Goal: Task Accomplishment & Management: Use online tool/utility

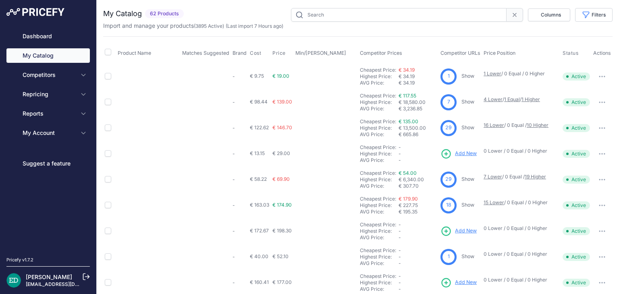
type input "reolink"
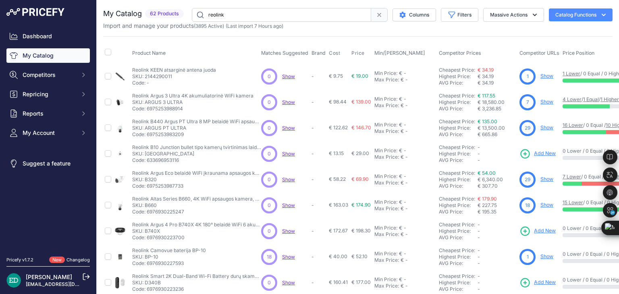
drag, startPoint x: 540, startPoint y: 226, endPoint x: 540, endPoint y: 231, distance: 5.3
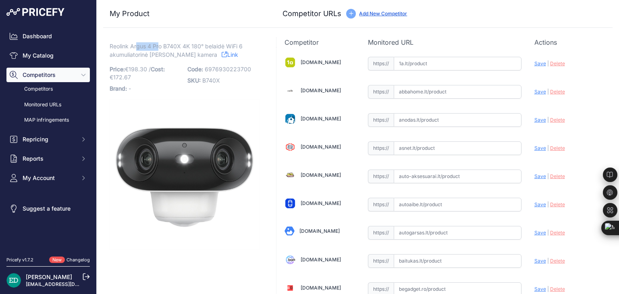
drag, startPoint x: 160, startPoint y: 46, endPoint x: 138, endPoint y: 47, distance: 22.2
click at [138, 47] on span "Reolink Argus 4 Pro B740X 4K 180° belaidė WiFi 6 akumuliatorinė lauko kamera" at bounding box center [176, 50] width 133 height 19
drag, startPoint x: 180, startPoint y: 46, endPoint x: 111, endPoint y: 46, distance: 68.9
click at [111, 46] on span "Reolink Argus 4 Pro B740X 4K 180° belaidė WiFi 6 akumuliatorinė lauko kamera" at bounding box center [176, 50] width 133 height 19
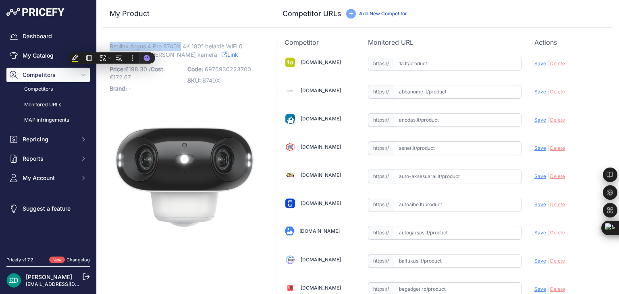
copy span "Reolink Argus 4 Pro B740X"
click at [487, 11] on div "Competitor URLs Add New Competitor" at bounding box center [445, 13] width 324 height 11
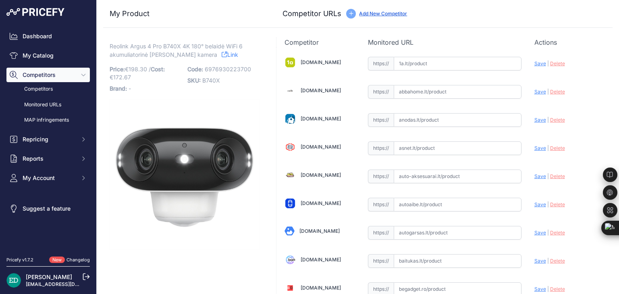
scroll to position [476, 0]
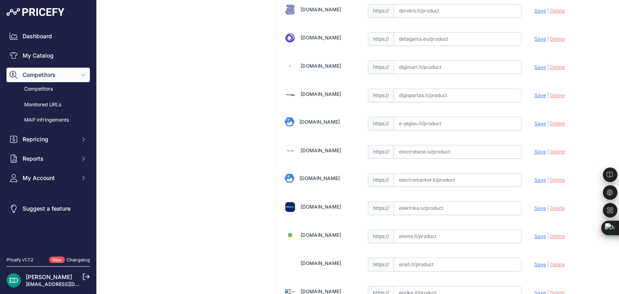
click at [407, 153] on input "text" at bounding box center [458, 152] width 128 height 14
paste input "https://electrobase.lv/lt/katalogas/ip-tinklas-vaizdo-stebejimo-kameros-electro…"
click at [535, 149] on span "Save" at bounding box center [540, 152] width 12 height 6
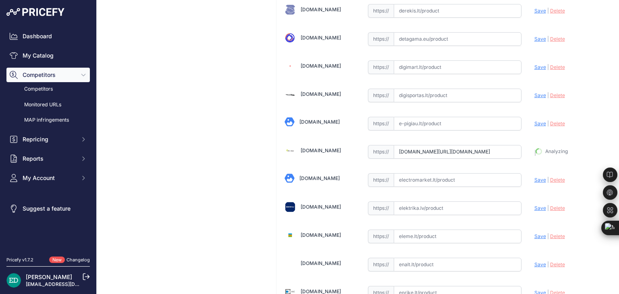
type input "https://electrobase.lv/lt/katalogas/ip-tinklas-vaizdo-stebejimo-kameros-electro…"
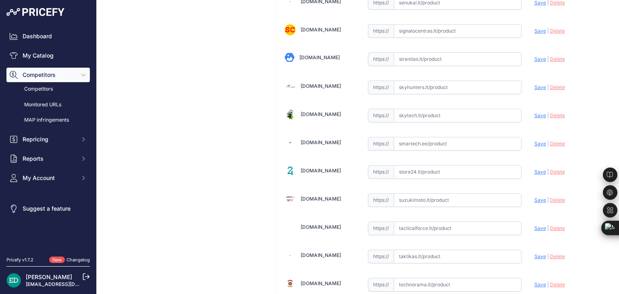
scroll to position [2326, 0]
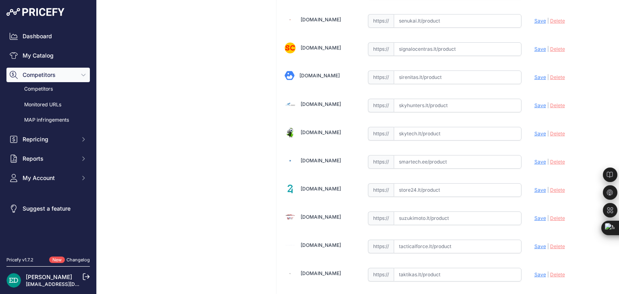
click at [406, 155] on input "text" at bounding box center [458, 162] width 128 height 14
paste input "https://www.smartech.ee/lt/products/miscellaneous/reolinkargusseriesb740x-mc/?c…"
click at [535, 159] on span "Save" at bounding box center [540, 162] width 12 height 6
type input "https://www.smartech.ee/lt/products/miscellaneous/reolinkargusseriesb740x-mc/?c…"
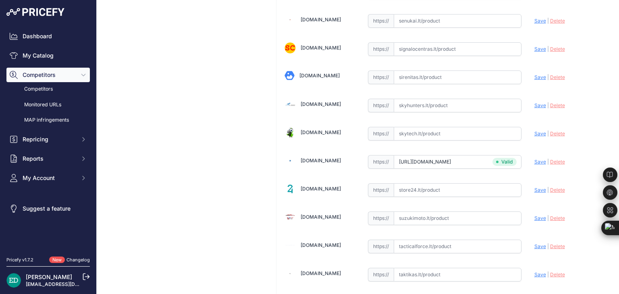
scroll to position [2775, 0]
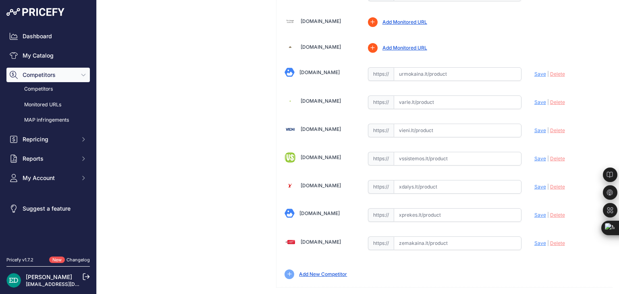
paste input "https://www.zemakaina.lt/reolink-ip-kamera-reolink-argus-series-b740x-baterija-…"
click at [534, 240] on span "Save" at bounding box center [540, 243] width 12 height 6
type input "https://www.zemakaina.lt/reolink-ip-kamera-reolink-argus-series-b740x-baterija-…"
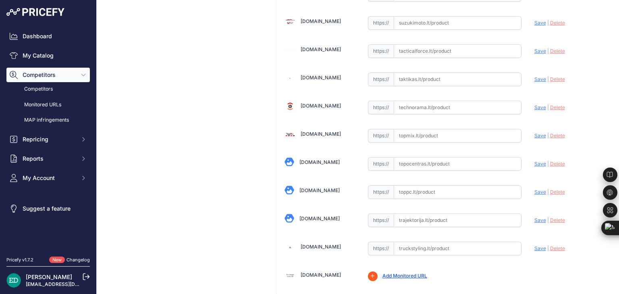
scroll to position [2521, 0]
click at [414, 157] on input "text" at bounding box center [458, 164] width 128 height 14
paste input "https://www.topocentras.lt/reolink-argus-series-b740x-ip-apsaugos-kamera-vidaus…"
click at [534, 155] on div "Update Profile Save | Delete Analyzing" at bounding box center [569, 161] width 70 height 12
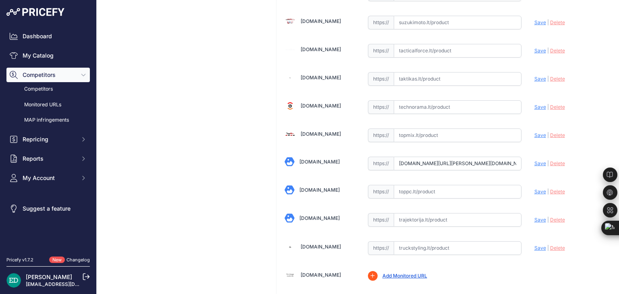
click at [534, 160] on span "Save" at bounding box center [540, 163] width 12 height 6
type input "https://www.topocentras.lt/reolink-argus-series-b740x-ip-apsaugos-kamera-vidaus…"
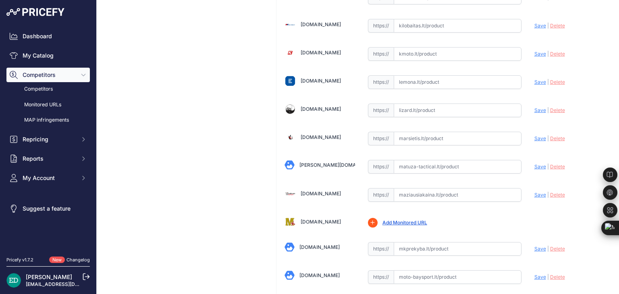
scroll to position [1402, 0]
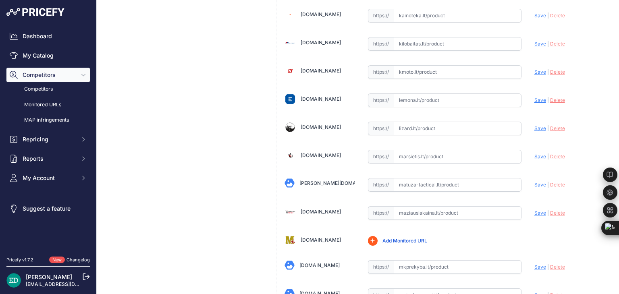
click at [426, 150] on input "text" at bounding box center [458, 157] width 128 height 14
paste input "https://marsietis.lt/reolink-argus-serijos-b740x-ip-apsaugos-kamera-skirta-vida…"
click at [534, 154] on span "Save" at bounding box center [540, 157] width 12 height 6
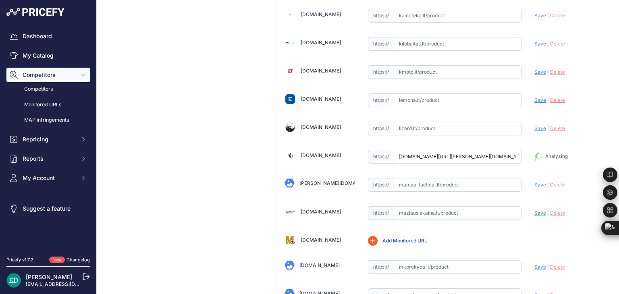
type input "https://marsietis.lt/reolink-argus-serijos-b740x-ip-apsaugos-kamera-skirta-vida…"
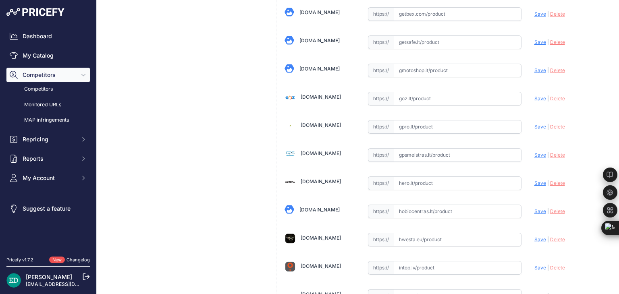
scroll to position [1037, 0]
click at [428, 148] on input "text" at bounding box center [458, 155] width 128 height 14
paste input "https://gpsmeistras.lt/Reolink-WiFi-kamera-su-baterija-Argus-4K?utm_source=kain…"
click at [535, 152] on span "Save" at bounding box center [540, 155] width 12 height 6
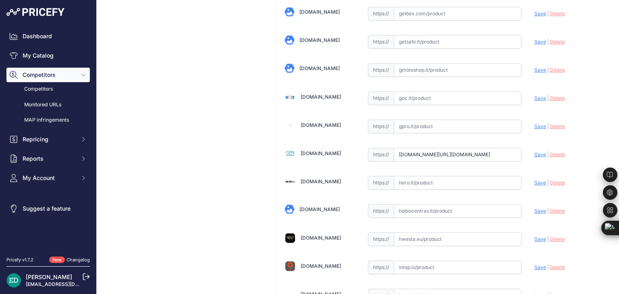
scroll to position [0, 0]
type input "https://gpsmeistras.lt/Reolink-WiFi-kamera-su-baterija-Argus-4K?prirule_jdsnikf…"
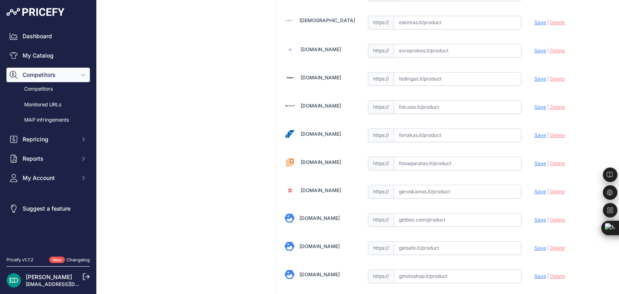
scroll to position [813, 0]
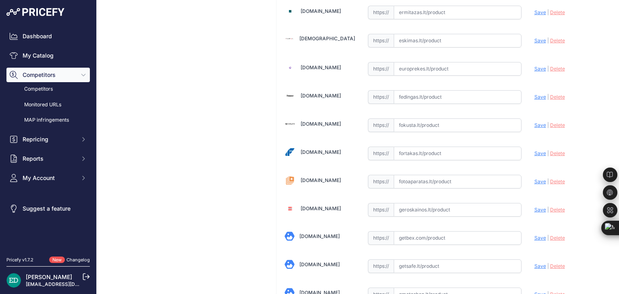
click at [429, 149] on input "text" at bounding box center [458, 154] width 128 height 14
paste input "https://fortakas.lt/preke/1067120-reolink-argus-series-b740x-ip-security-camera…"
click at [537, 150] on span "Save" at bounding box center [540, 153] width 12 height 6
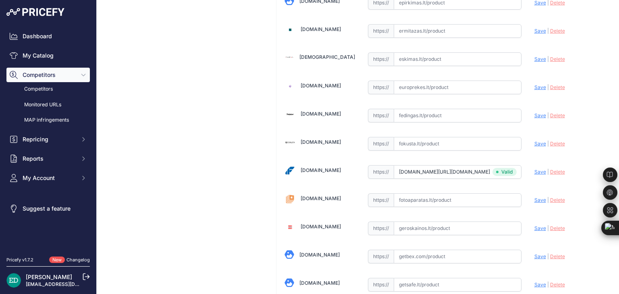
type input "https://fortakas.lt/preke/1067120-reolink-argus-series-b740x-ip-security-camera…"
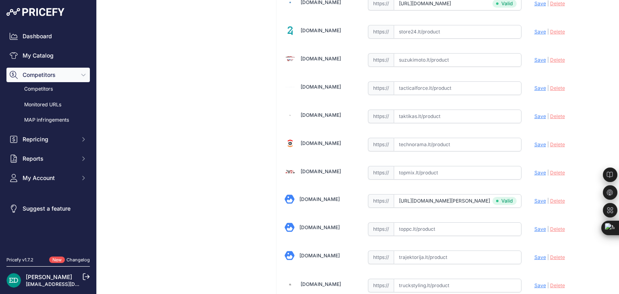
scroll to position [2466, 0]
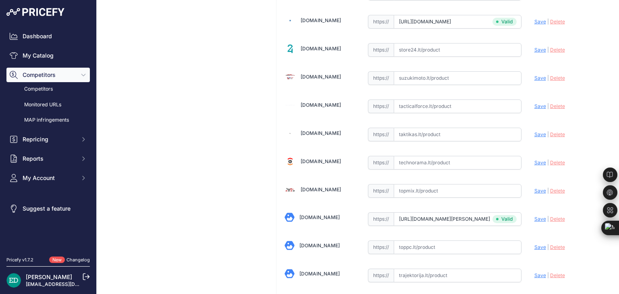
click at [424, 156] on input "text" at bounding box center [458, 163] width 128 height 14
paste input "https://www.technorama.lt/ismanieji-prietaisai/2293149-reolink-argus-series-b74…"
click at [534, 160] on span "Save" at bounding box center [540, 163] width 12 height 6
type input "https://www.technorama.lt/ismanieji-prietaisai/2293149-reolink-argus-series-b74…"
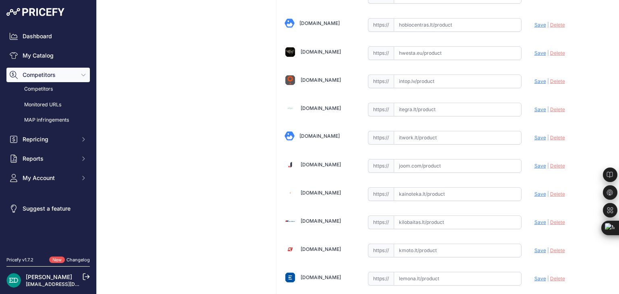
scroll to position [1206, 0]
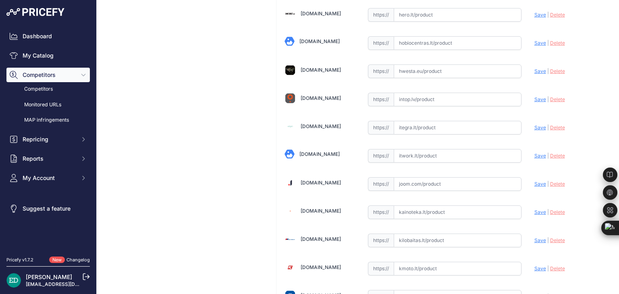
click at [429, 149] on input "text" at bounding box center [458, 156] width 128 height 14
paste input "https://www.itwork.lt/index.php?route=product/product&product_id=1255347&utm_so…"
click at [534, 153] on span "Save" at bounding box center [540, 156] width 12 height 6
type input "https://www.itwork.lt/index.php?route=product%2Fproduct&product_id=1255347&prir…"
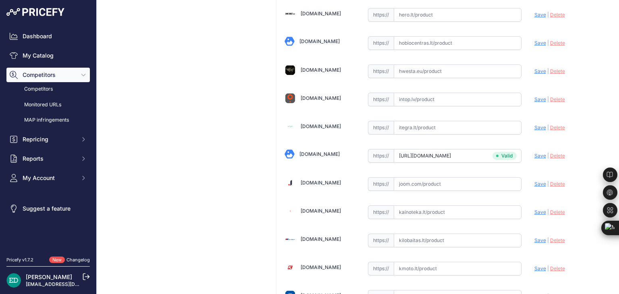
scroll to position [1792, 0]
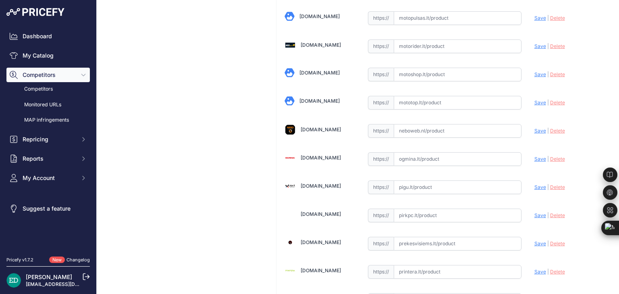
click at [426, 152] on input "text" at bounding box center [458, 159] width 128 height 14
paste input "https://www.ogmina.lt/lt/ip-kamera-reolink-argus-4-pro-4k-180-dual-lens-wifi-6-…"
click at [535, 156] on span "Save" at bounding box center [540, 159] width 12 height 6
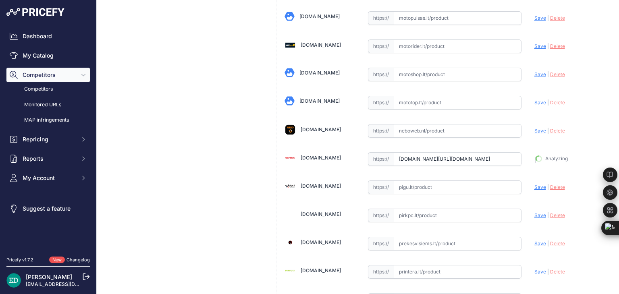
type input "https://www.ogmina.lt/lt/ip-kamera-reolink-argus-4-pro-4k-180-dual-lens-wifi-6-…"
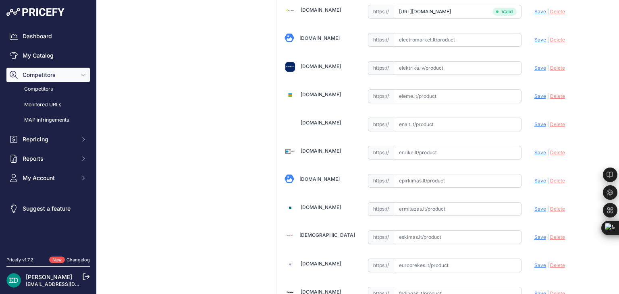
scroll to position [617, 0]
click at [428, 153] on input "text" at bounding box center [458, 152] width 128 height 14
paste input "https://www.elektrika.lv/lt/item/96029676?utm_source=kaina24.lt&utm_medium=refe…"
type input "www.elektrika.lv/lt/item/96029676?utm_source=kaina24.lt&utm_medium=referral"
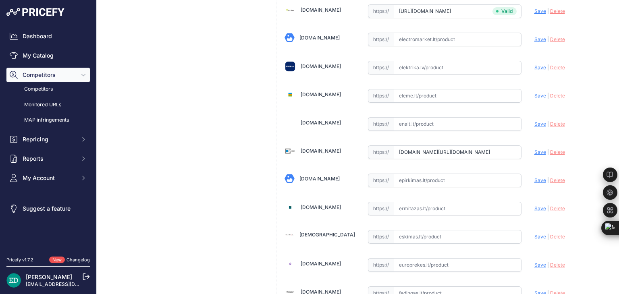
scroll to position [0, 0]
click at [539, 149] on span "Save" at bounding box center [540, 152] width 12 height 6
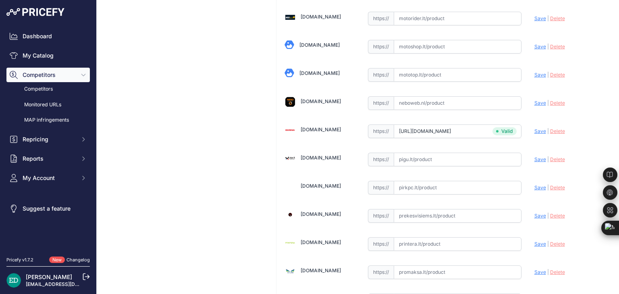
click at [443, 153] on input "text" at bounding box center [458, 160] width 128 height 14
paste input "https://pigu.lt/lt/santechnika-remontas-sildymas/namu-apsauga/stebejimo-kameros…"
click at [534, 156] on span "Save" at bounding box center [540, 159] width 12 height 6
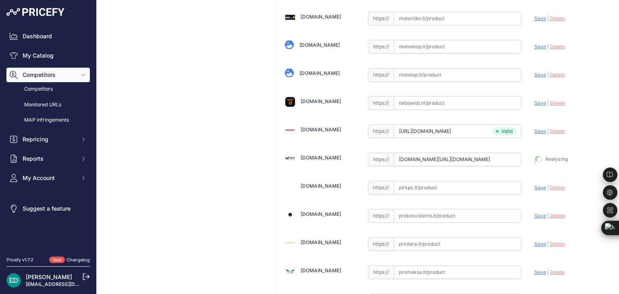
type input "https://pigu.lt/lt/santechnika-remontas-sildymas/namu-apsauga/stebejimo-kameros…"
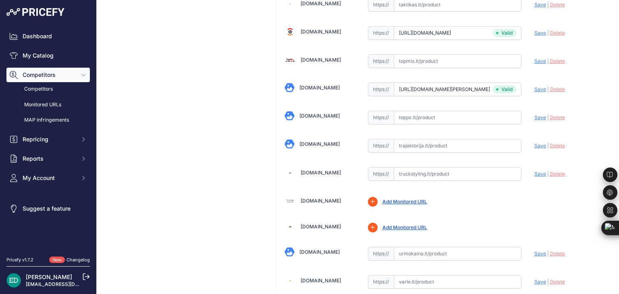
scroll to position [2578, 0]
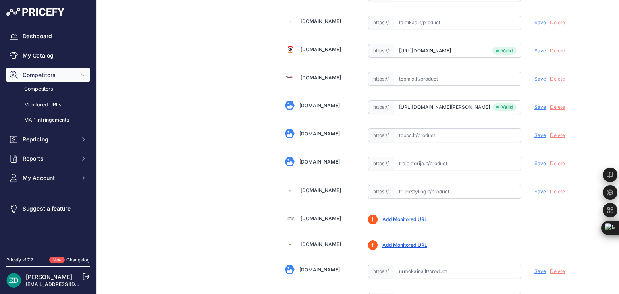
click at [435, 157] on input "text" at bounding box center [458, 164] width 128 height 14
paste input "https://www.trajektorija.lt/ip-kameros/330625-reolink-argus-4-pro-4k-180-dual-l…"
drag, startPoint x: 538, startPoint y: 147, endPoint x: 535, endPoint y: 143, distance: 5.5
click at [538, 160] on span "Save" at bounding box center [540, 163] width 12 height 6
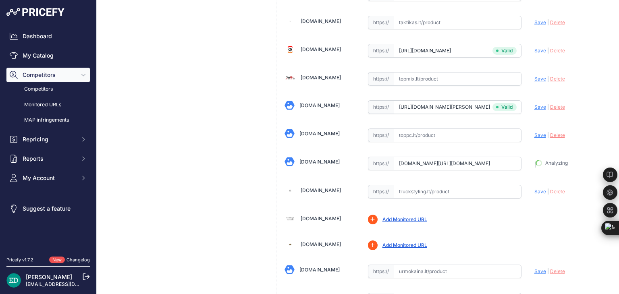
type input "https://www.trajektorija.lt/ip-kameros/330625-reolink-argus-4-pro-4k-180-dual-l…"
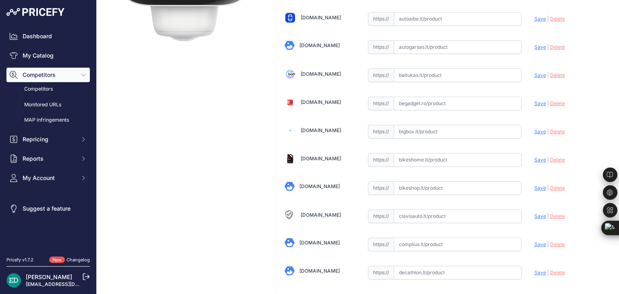
scroll to position [168, 0]
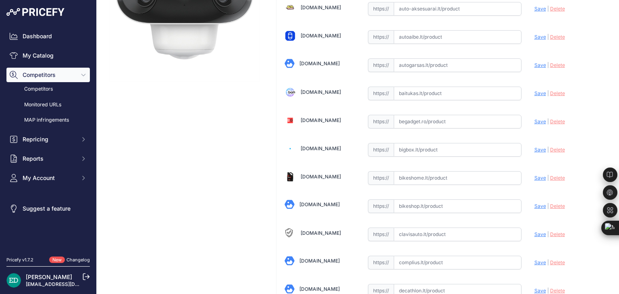
click at [441, 148] on input "text" at bounding box center [458, 150] width 128 height 14
paste input "https://bigbox.lt/product/4418111-reolink-argus-series-b740x-battery-wifi?utm_s…"
click at [534, 148] on span "Save" at bounding box center [540, 150] width 12 height 6
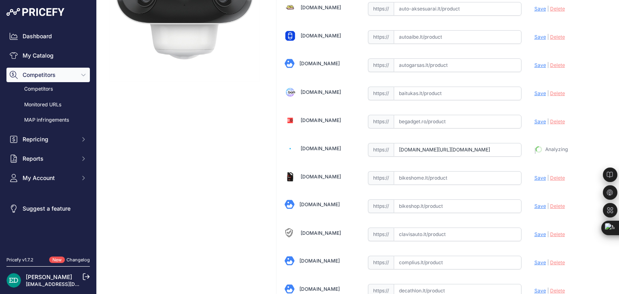
type input "https://bigbox.lt/product/4418111-reolink-argus-series-b740x-battery-wifi?priru…"
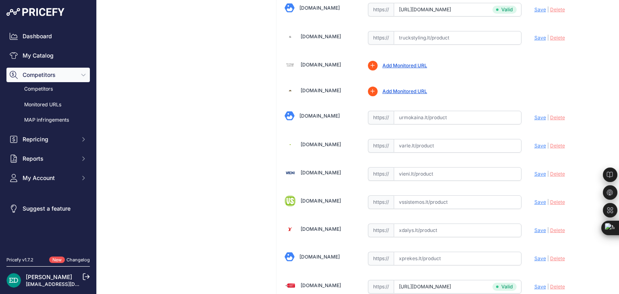
scroll to position [2714, 0]
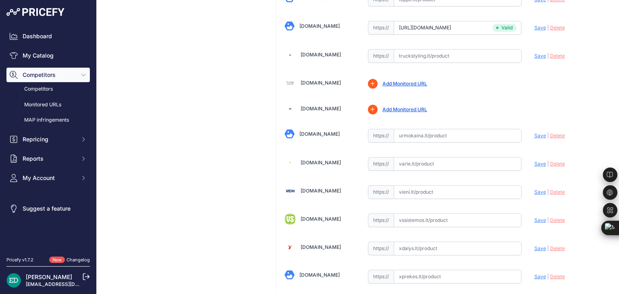
click at [425, 157] on input "text" at bounding box center [458, 164] width 128 height 14
paste input "https://www.varle.lt/tinklo-kameros-priedai-monitoringas/akumuliatorine-kamera-…"
click at [536, 161] on span "Save" at bounding box center [540, 164] width 12 height 6
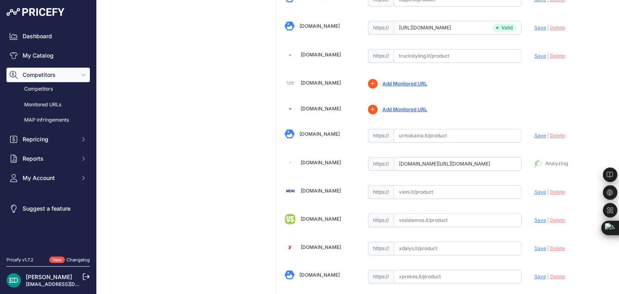
type input "https://www.varle.lt/tinklo-kameros-priedai-monitoringas/akumuliatorine-kamera-…"
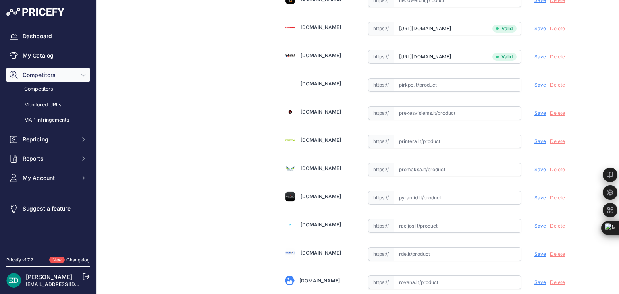
scroll to position [1905, 0]
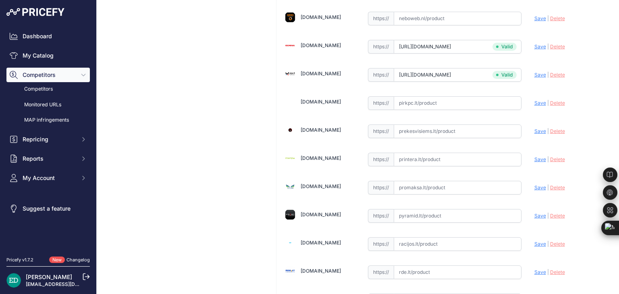
click at [444, 153] on input "text" at bounding box center [458, 160] width 128 height 14
paste input "https://www.printera.lt/c/p/reolink-argus-series-b740x-ip-security-camera-indoo…"
click at [534, 156] on span "Save" at bounding box center [540, 159] width 12 height 6
type input "https://www.printera.lt/c/p/reolink-argus-series-b740x-ip-security-camera-indoo…"
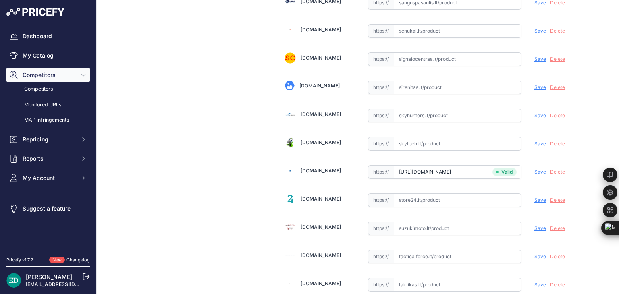
scroll to position [2297, 0]
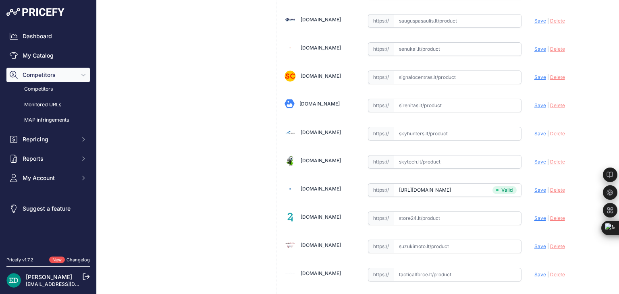
click at [431, 155] on input "text" at bounding box center [458, 162] width 128 height 14
paste input "https://www.skytech.lt/bwb4k01w-reolink-argus-pro-180-duallens-wifi-battery-cam…"
click at [534, 159] on span "Save" at bounding box center [540, 162] width 12 height 6
type input "https://www.skytech.lt/bwb4k01w-reolink-argus-pro-180-duallens-wifi-battery-cam…"
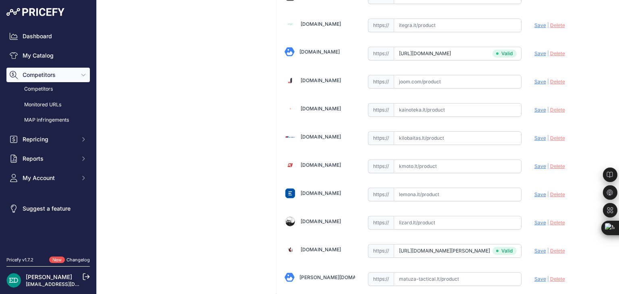
scroll to position [1290, 0]
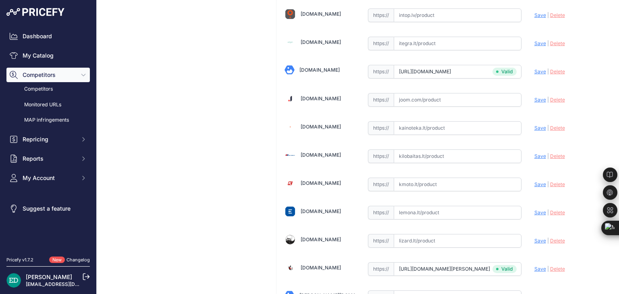
click at [418, 150] on input "text" at bounding box center [458, 157] width 128 height 14
paste input "https://www.kilobaitas.lt/tinklo_gsm_gps_iranga/saugos_sistemos/vaizdo_stebejim…"
click at [534, 153] on span "Save" at bounding box center [540, 156] width 12 height 6
type input "https://www.kilobaitas.lt/tinklo_gsm_gps_iranga/saugos_sistemos/vaizdo_stebejim…"
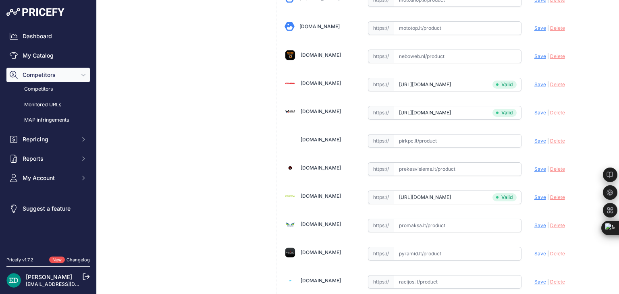
scroll to position [1849, 0]
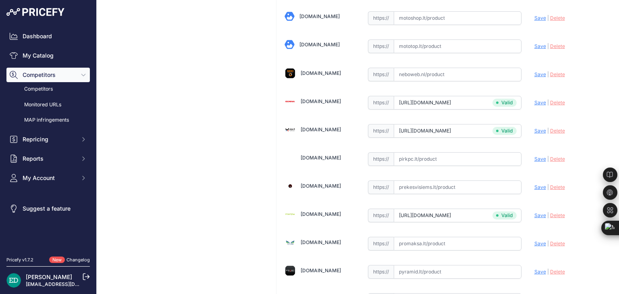
click at [426, 152] on input "text" at bounding box center [458, 159] width 128 height 14
paste input "https://www.pirkpc.lt/apsaugos-kameros/78361-447660-reolink-argus-4-pro-4k-180-…"
click at [534, 156] on span "Save" at bounding box center [540, 159] width 12 height 6
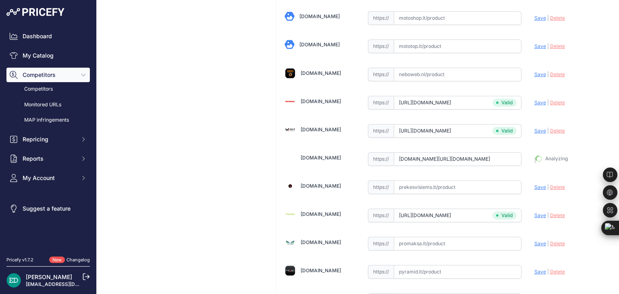
type input "https://www.pirkpc.lt/apsaugos-kameros/78361-447660-reolink-argus-4-pro-4k-180-…"
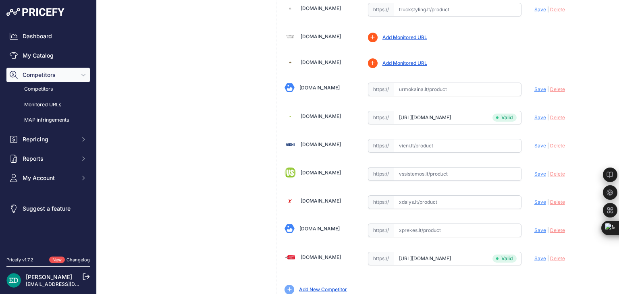
scroll to position [2742, 0]
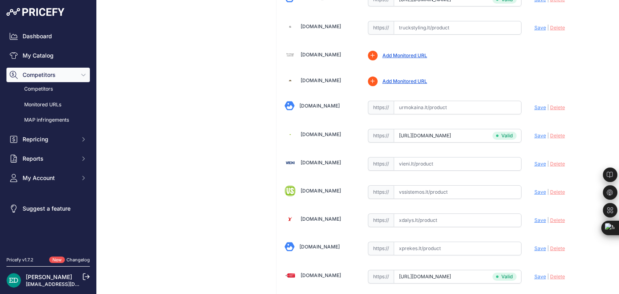
click at [427, 157] on input "text" at bounding box center [458, 164] width 128 height 14
paste input "https://vieni.lt/lt/ip-kameros/152246-reolink-argus-4-pro-4k-180-dual-lens-wifi…"
click at [534, 161] on span "Save" at bounding box center [540, 164] width 12 height 6
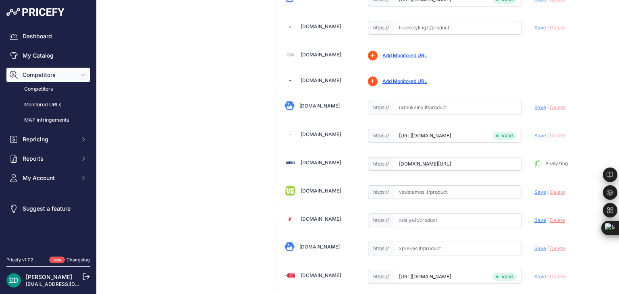
type input "https://vieni.lt/lt/ip-kameros/152246-reolink-argus-4-pro-4k-180-dual-lens-wifi…"
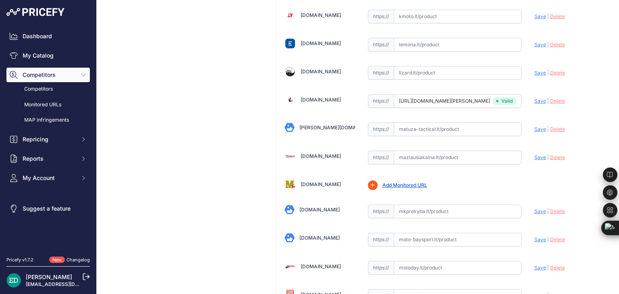
paste input "https://maziausiakaina.lt/ip-kameros/42341-reolink-argus-4-pro-4k-180-dual-lens…"
click at [534, 154] on span "Save" at bounding box center [540, 157] width 12 height 6
type input "https://maziausiakaina.lt/ip-kameros/42341-reolink-argus-4-pro-4k-180-dual-lens…"
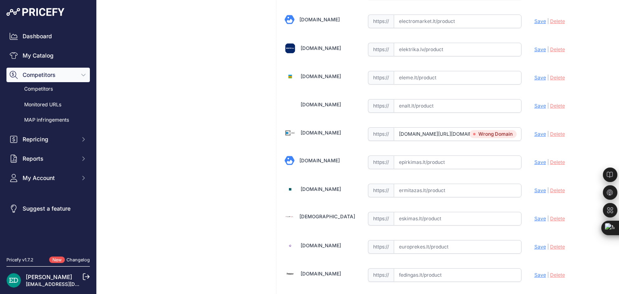
scroll to position [617, 0]
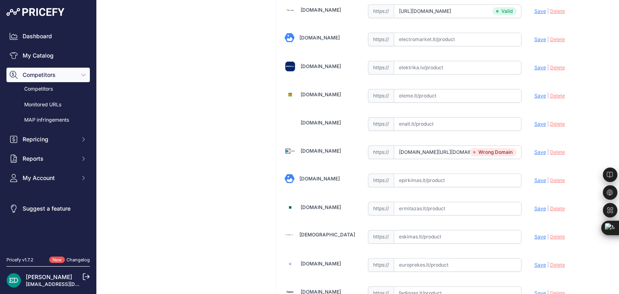
click at [423, 149] on input "www.elektrika.lv/lt/item/96029676?utm_source=kaina24.lt&utm_medium=referral" at bounding box center [458, 152] width 128 height 14
paste input "https://enrike.lt/lt/29405-reolink-argus-4-pro-4k-180-dual-lens-wifi-6-battery-…"
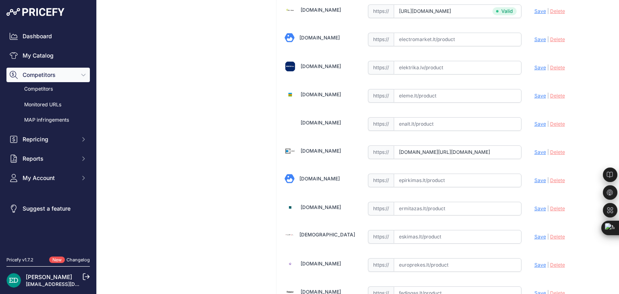
drag, startPoint x: 533, startPoint y: 149, endPoint x: 524, endPoint y: 144, distance: 10.1
click at [534, 149] on span "Save" at bounding box center [540, 152] width 12 height 6
type input "https://enrike.lt/lt/29405-reolink-argus-4-pro-4k-180-dual-lens-wifi-6-battery-…"
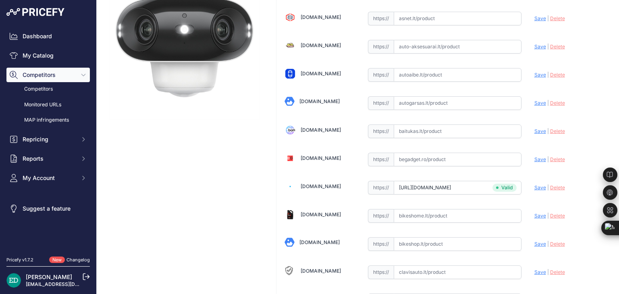
scroll to position [112, 0]
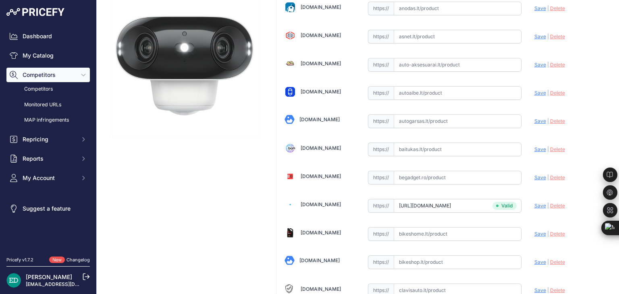
click at [407, 148] on input "text" at bounding box center [458, 150] width 128 height 14
paste input "https://baitukas.lt/produktas/reolink-argus-4-pro-4k-180-dual-lens-wifi-6-batte…"
drag, startPoint x: 532, startPoint y: 148, endPoint x: 463, endPoint y: 94, distance: 87.8
click at [534, 148] on span "Save" at bounding box center [540, 149] width 12 height 6
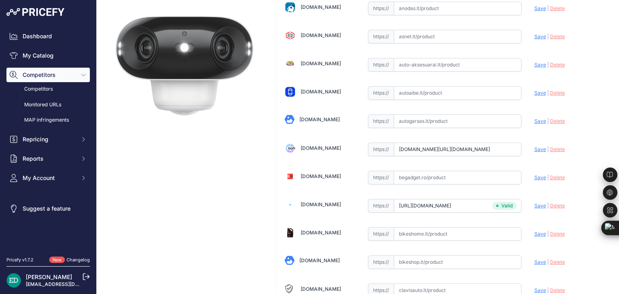
scroll to position [0, 0]
type input "https://baitukas.lt/produktas/reolink-argus-4-pro-4k-180-dual-lens-wifi-6-batte…"
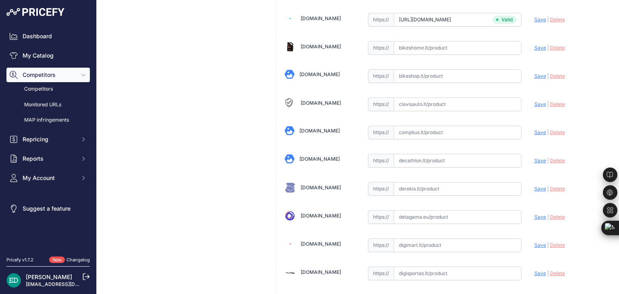
scroll to position [280, 0]
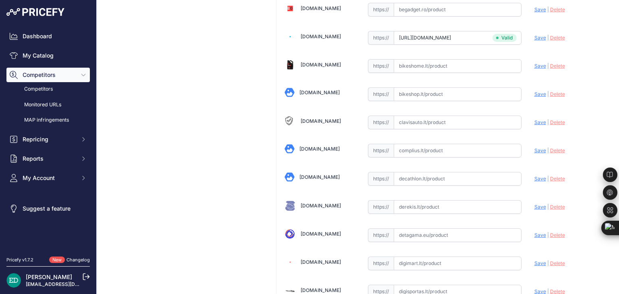
click at [447, 144] on input "text" at bounding box center [458, 151] width 128 height 14
paste input "https://complius.lt/bwb4k01w-reolink-argus-4-pro-4k-180deg-dual-lens-wifi-6-bat…"
click at [534, 148] on span "Save" at bounding box center [540, 151] width 12 height 6
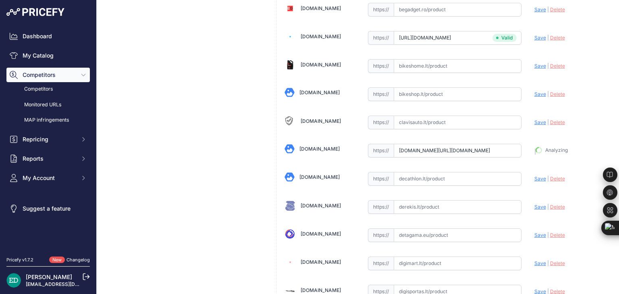
type input "https://complius.lt/bwb4k01w-reolink-argus-4-pro-4k-180deg-dual-lens-wifi-6-bat…"
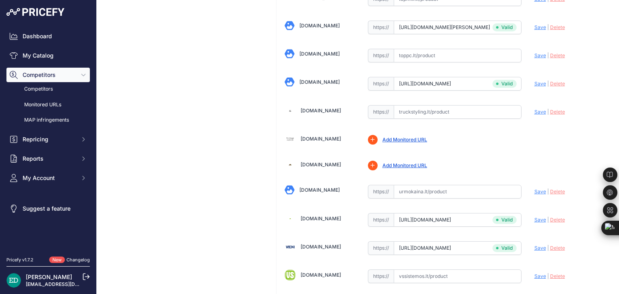
scroll to position [2775, 0]
